Goal: Information Seeking & Learning: Understand process/instructions

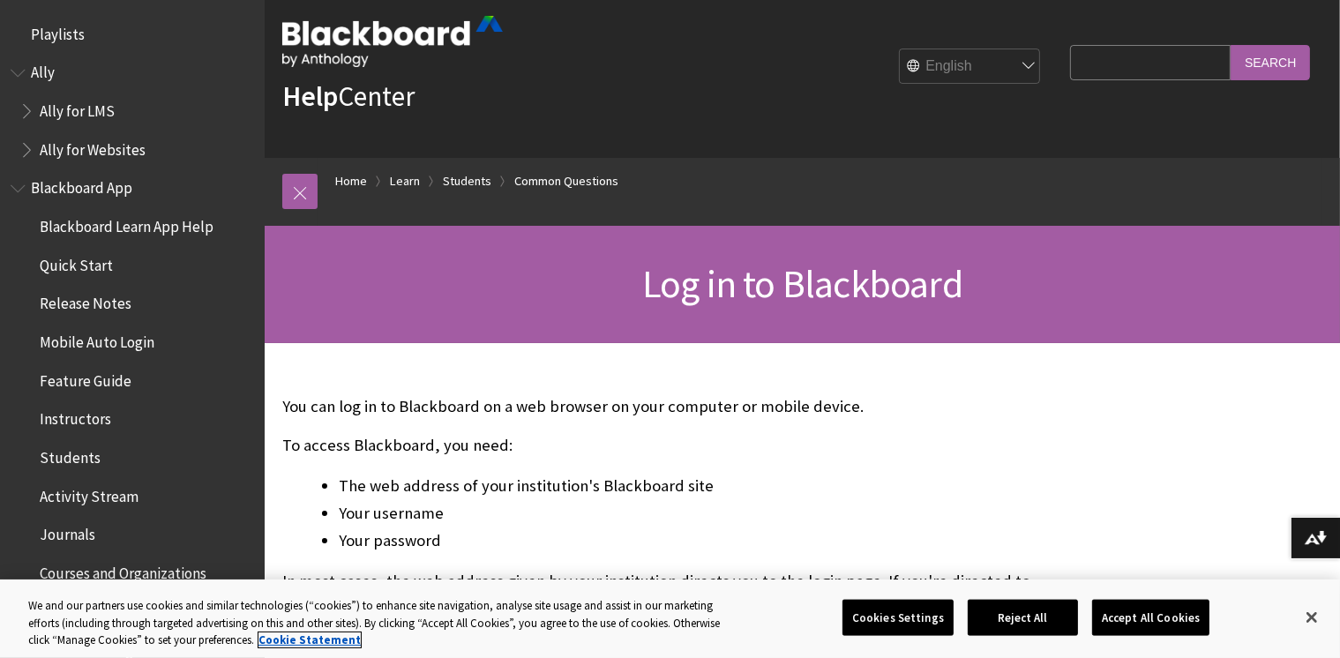
scroll to position [1929, 0]
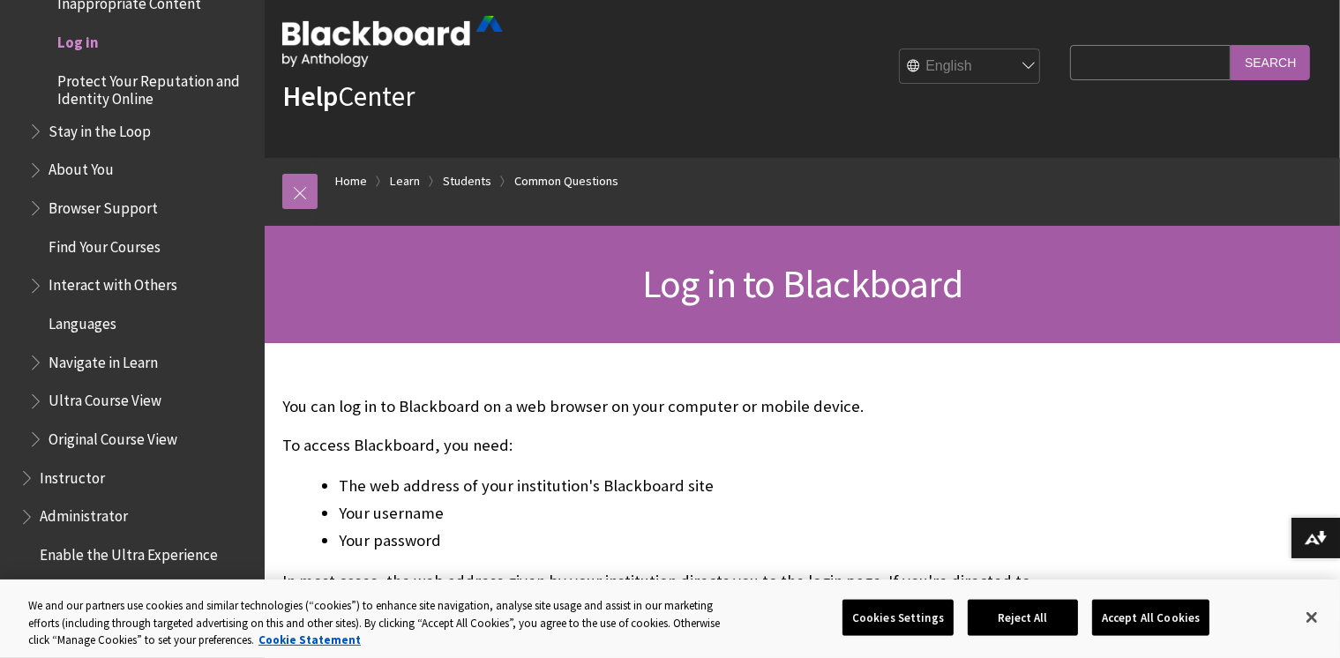
click at [299, 189] on link at bounding box center [299, 191] width 35 height 35
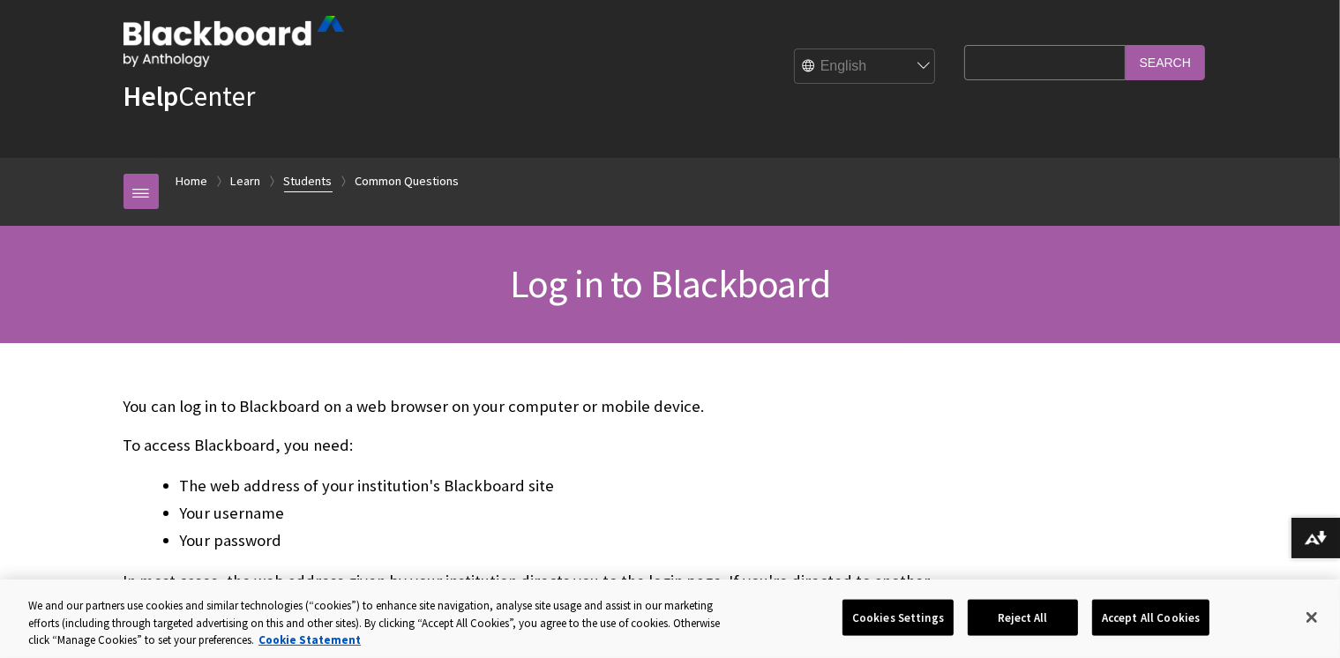
click at [297, 183] on link "Students" at bounding box center [308, 181] width 49 height 22
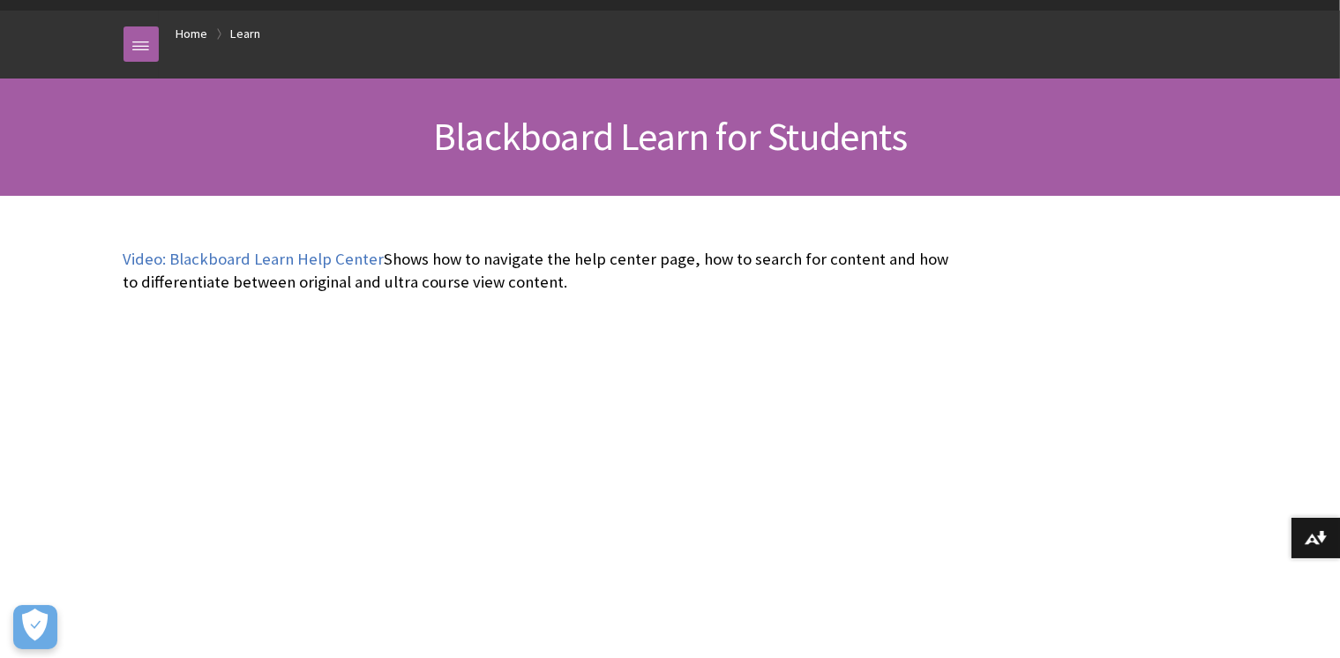
scroll to position [156, 0]
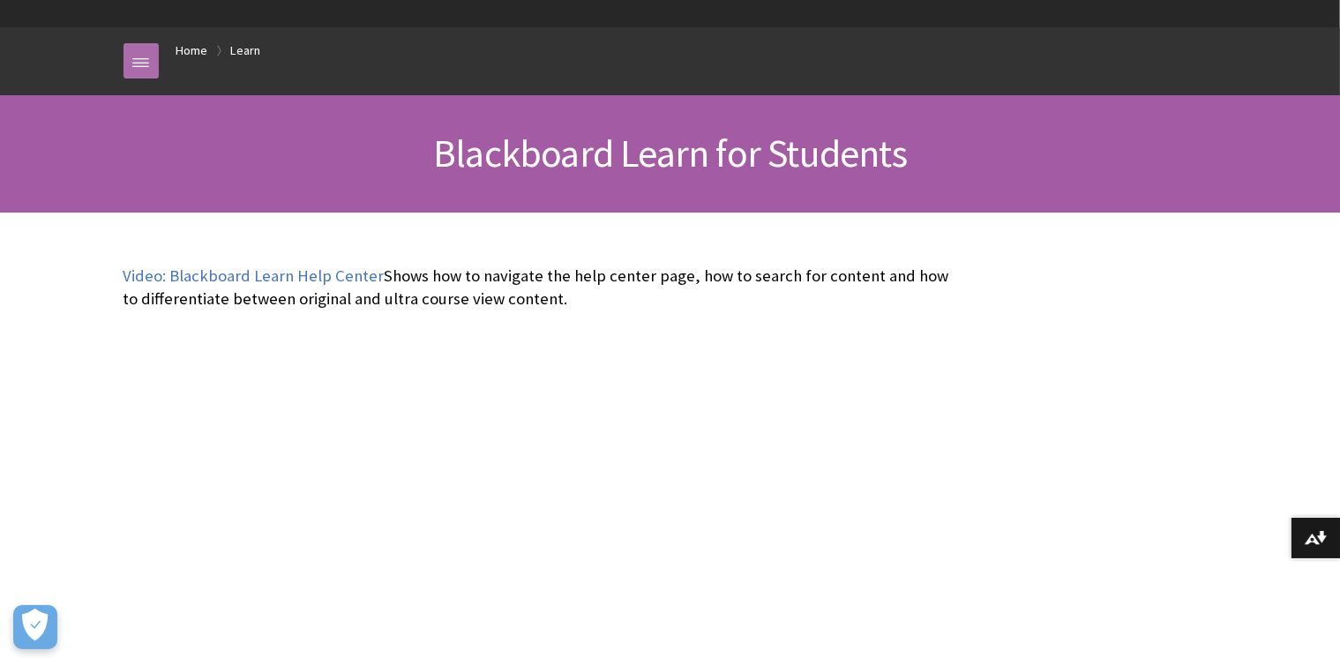
click at [141, 50] on link at bounding box center [140, 60] width 35 height 35
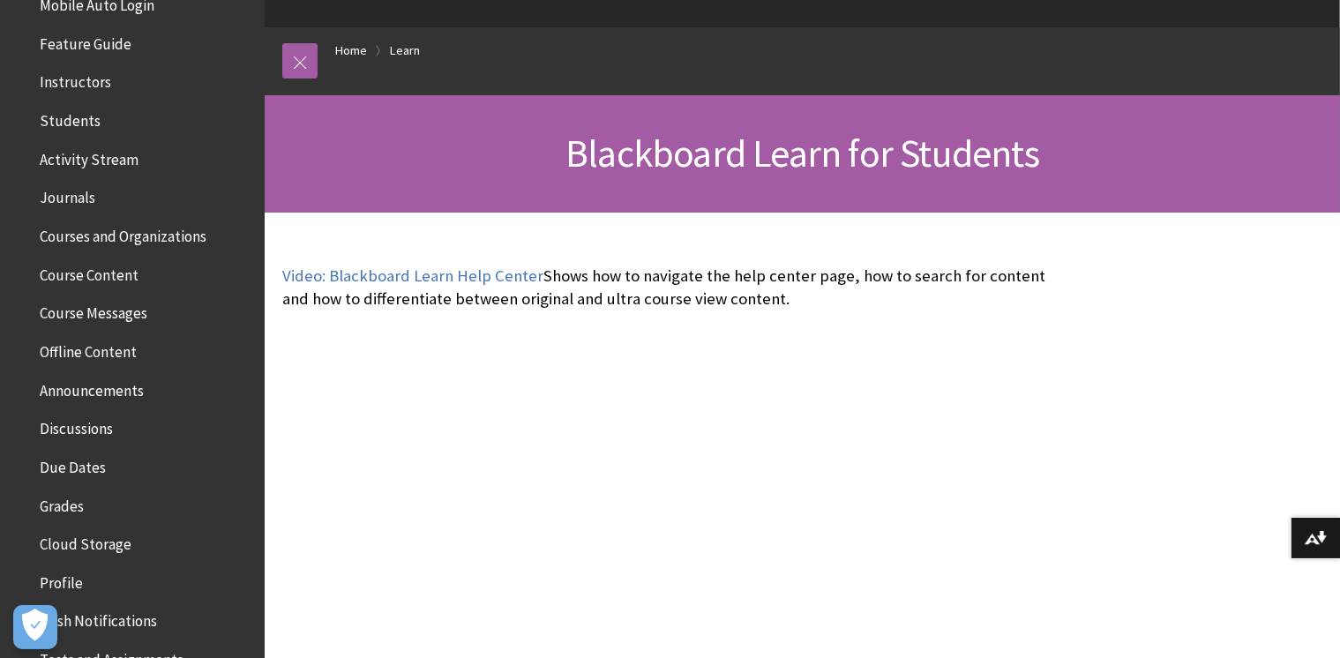
scroll to position [0, 0]
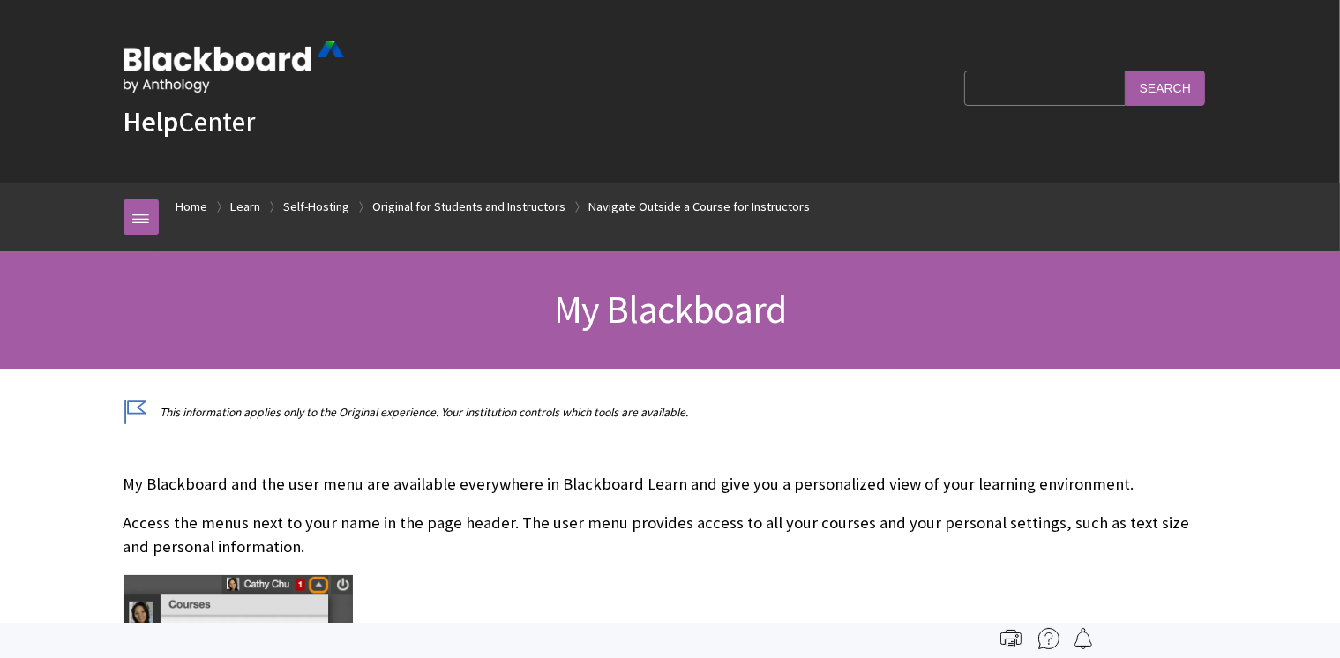
scroll to position [2385, 0]
